Goal: Check status

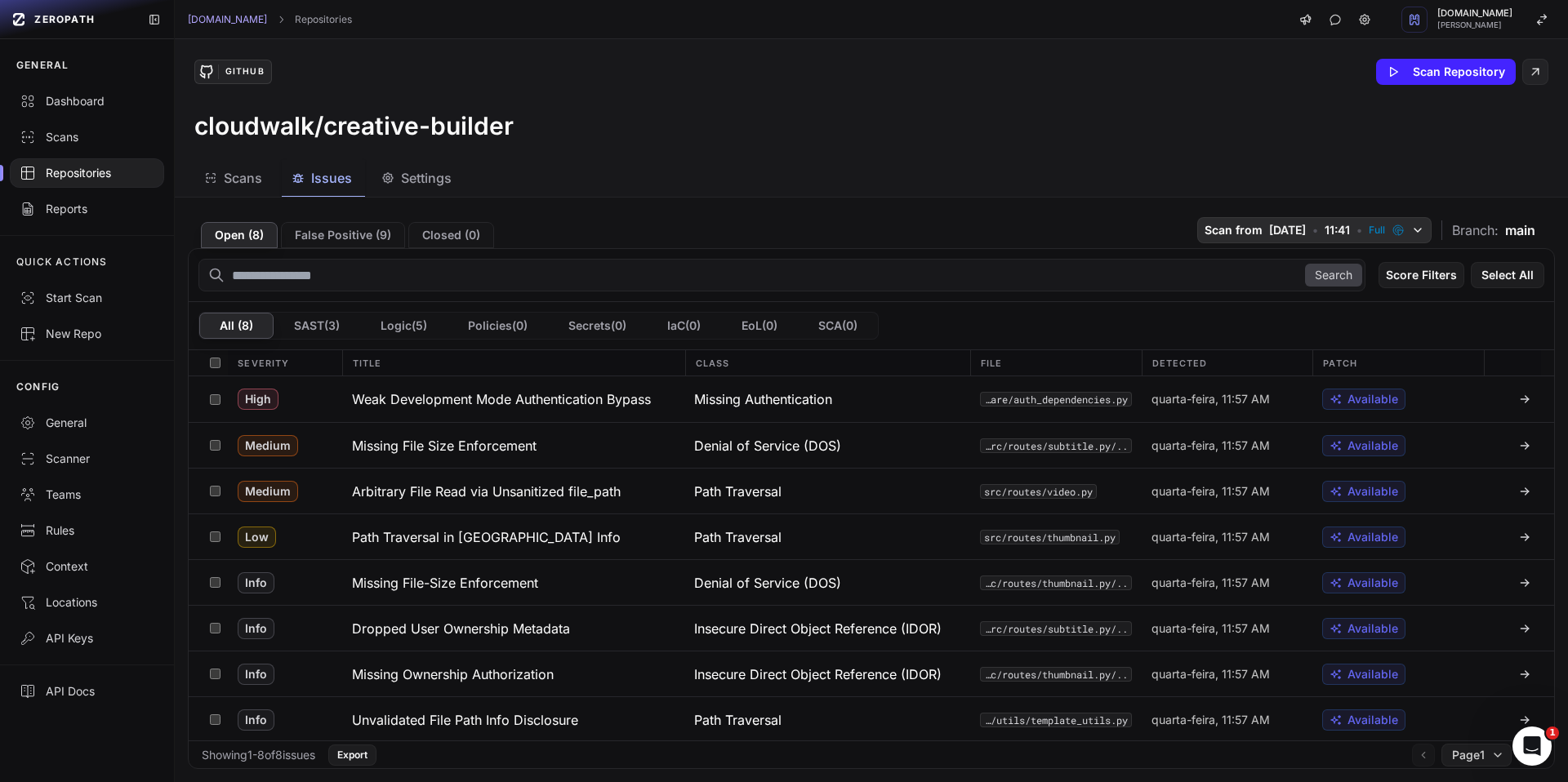
click at [1199, 233] on span "Full" at bounding box center [1376, 230] width 16 height 13
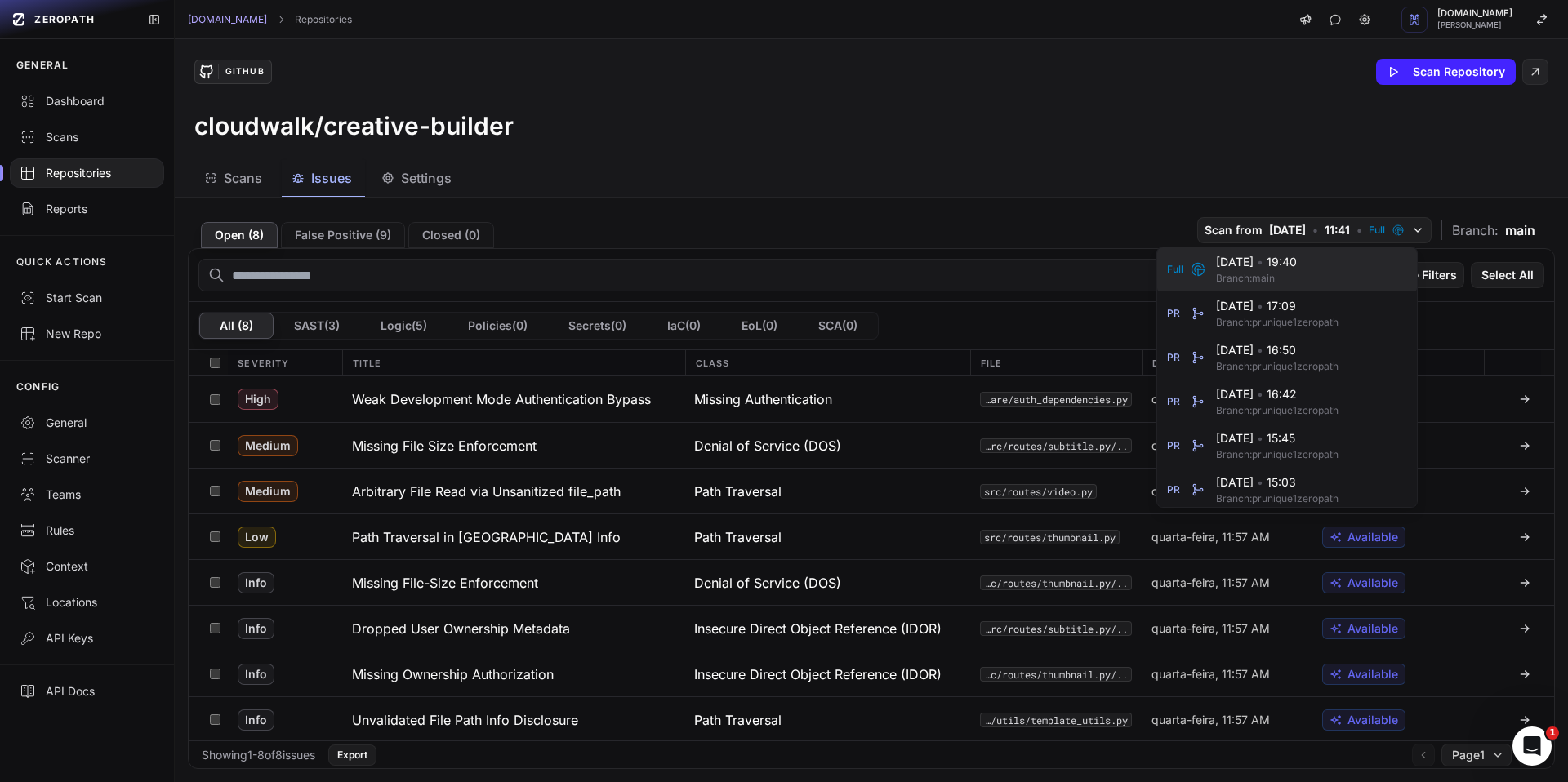
click at [1199, 265] on span "[DATE] • 19:40" at bounding box center [1306, 262] width 182 height 16
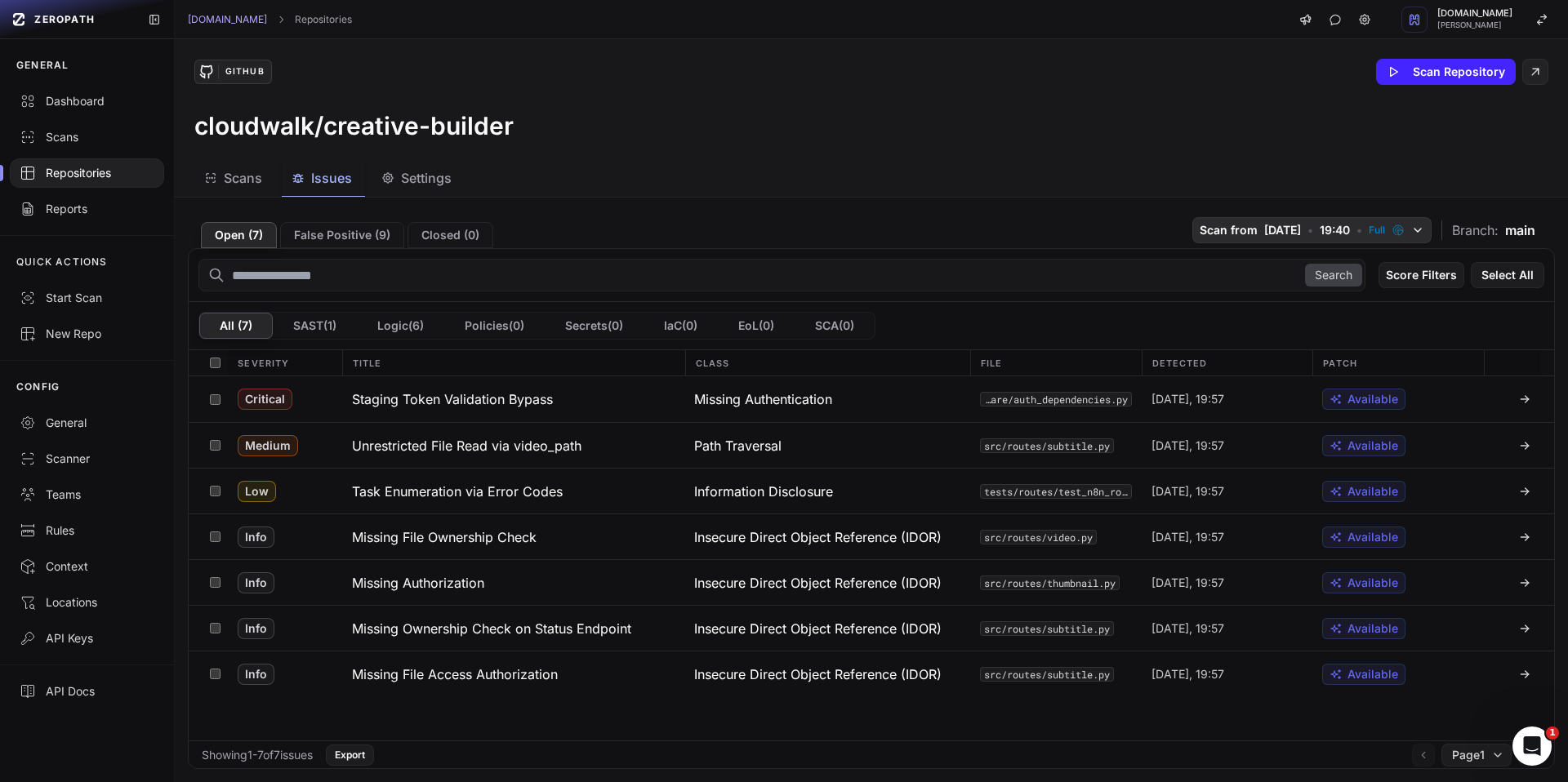
click at [1199, 236] on span "[DATE]" at bounding box center [1282, 230] width 37 height 16
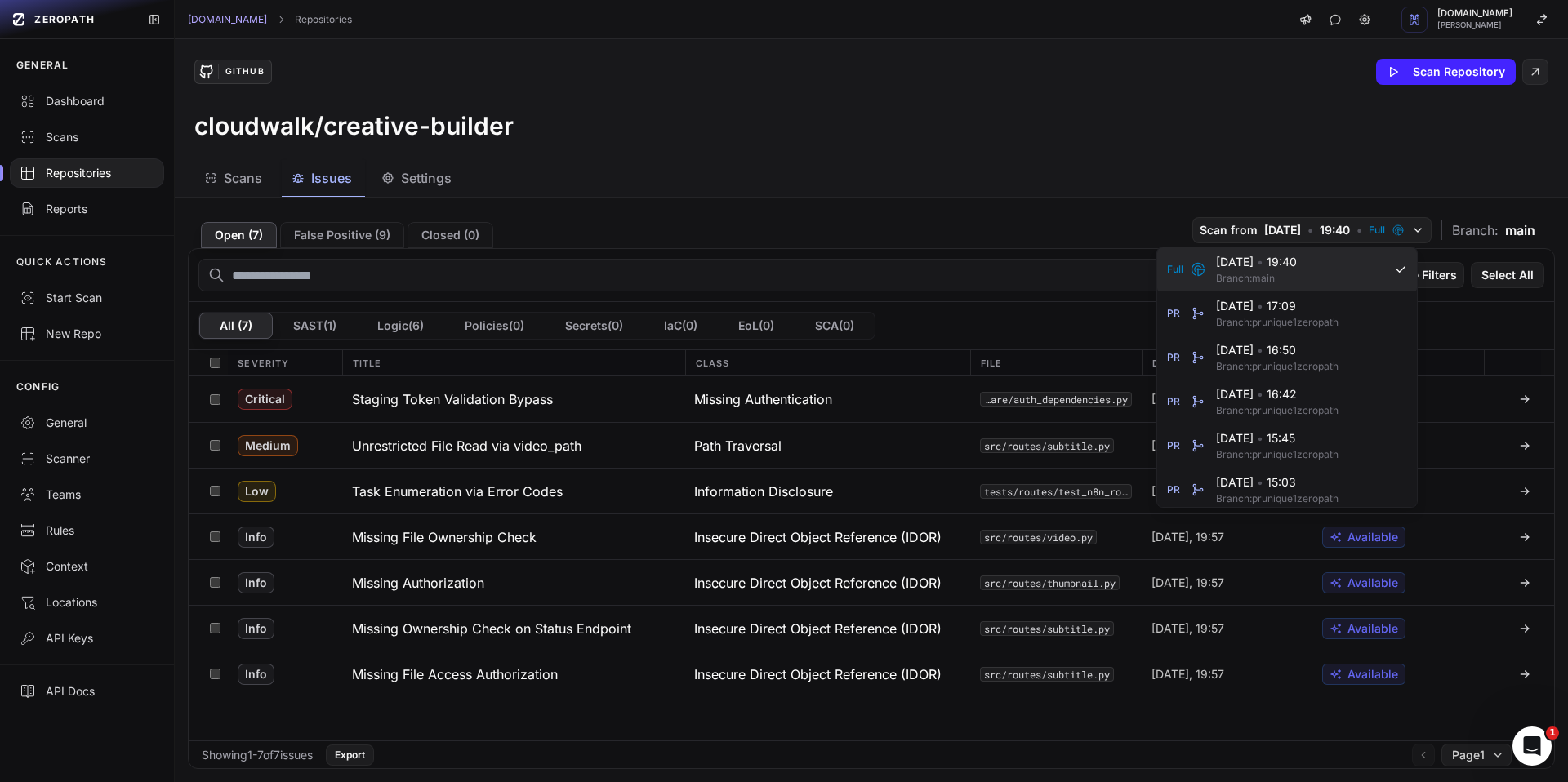
click at [1199, 270] on span "[DATE] • 19:40" at bounding box center [1299, 262] width 168 height 16
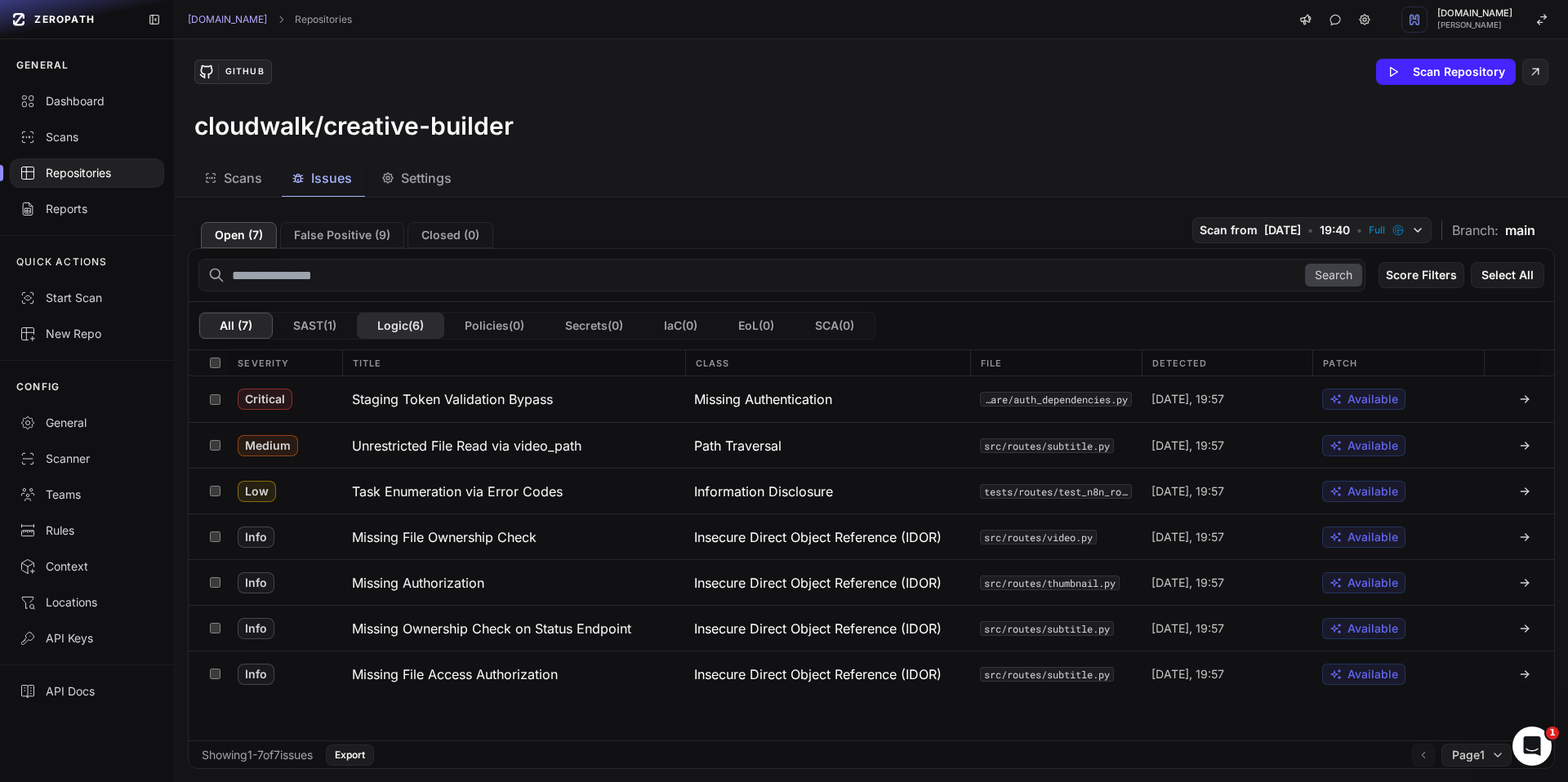
click at [388, 330] on button "Logic ( 6 )" at bounding box center [399, 326] width 87 height 26
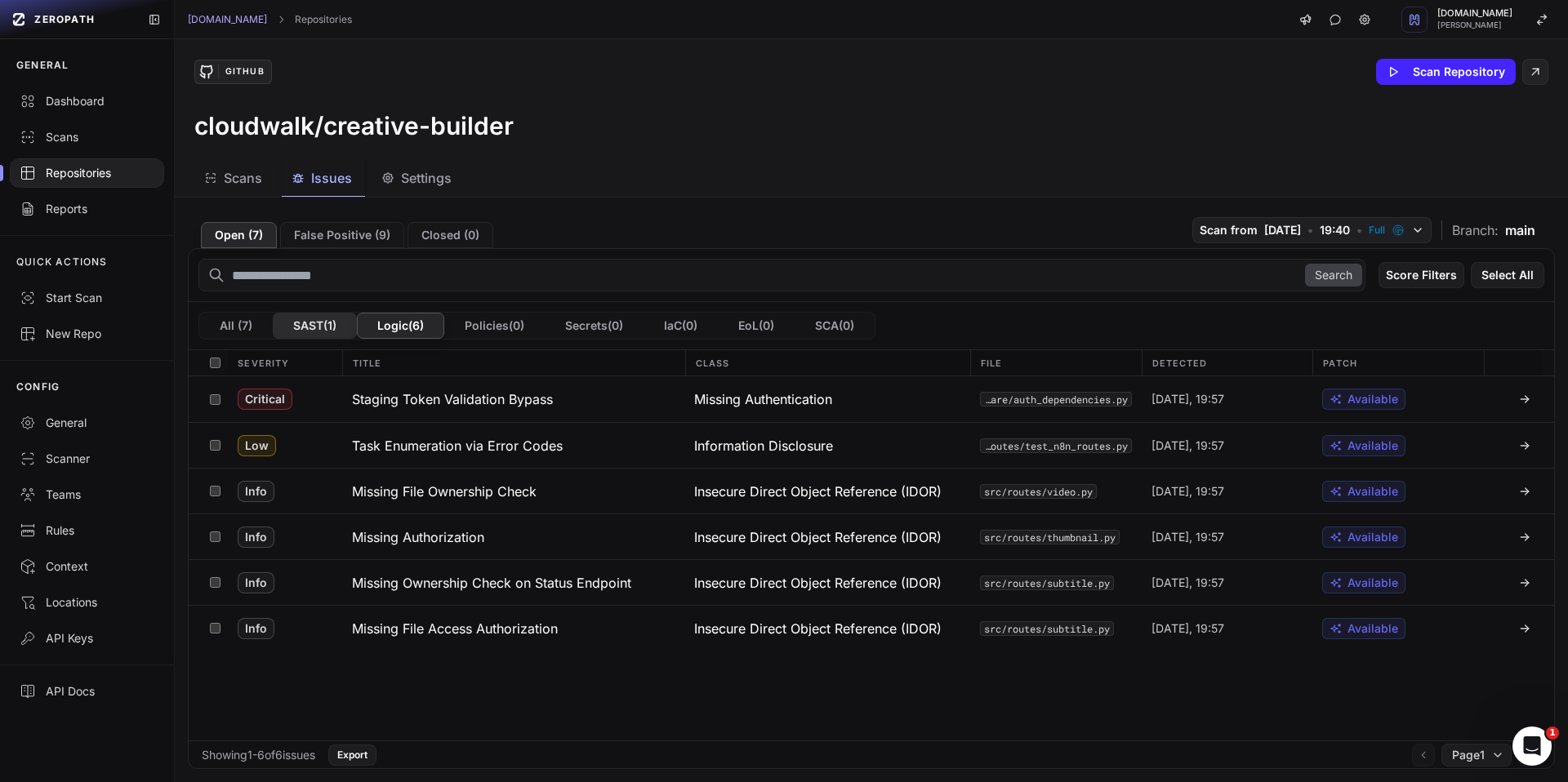
click at [298, 327] on button "SAST ( 1 )" at bounding box center [315, 326] width 84 height 26
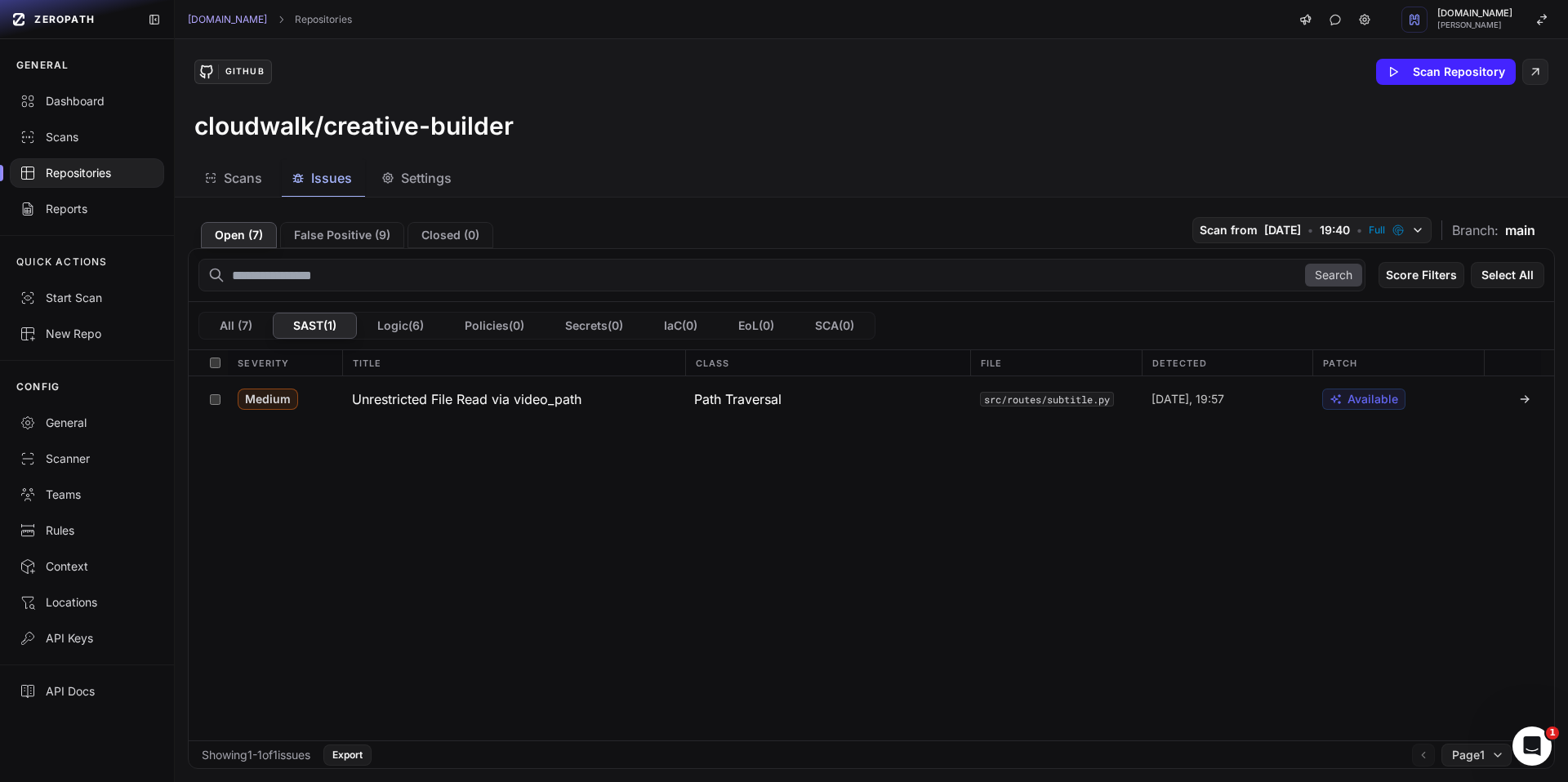
click at [245, 330] on button "All ( 7 )" at bounding box center [236, 326] width 74 height 26
